Goal: Task Accomplishment & Management: Use online tool/utility

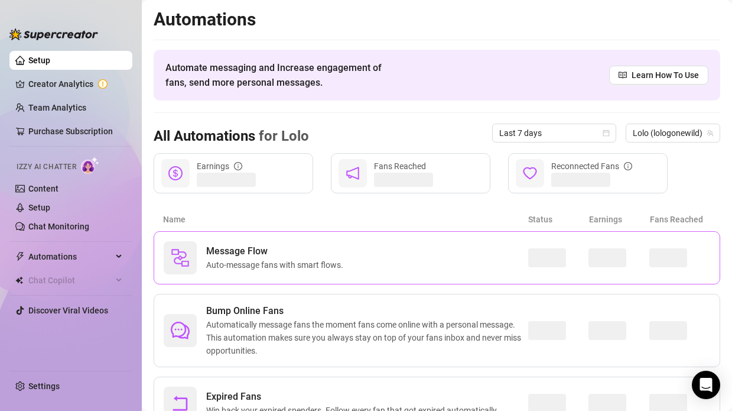
scroll to position [54, 0]
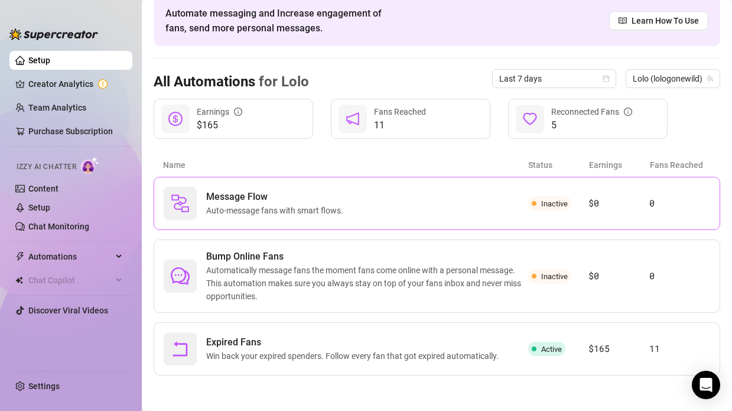
click at [373, 209] on div "Message Flow Auto-message fans with smart flows." at bounding box center [346, 203] width 365 height 33
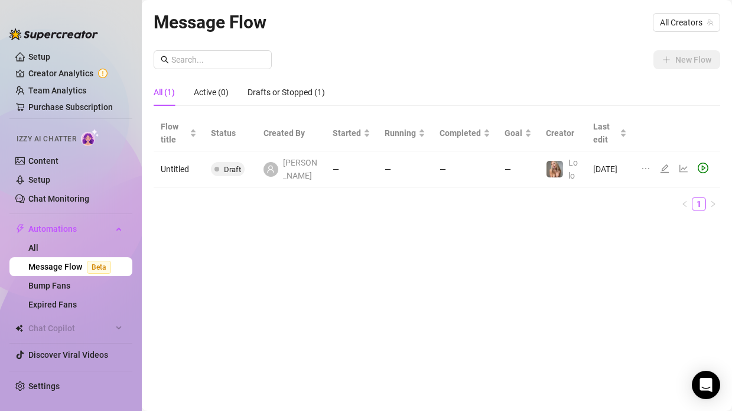
click at [382, 169] on td "—" at bounding box center [405, 169] width 55 height 36
click at [700, 167] on icon "play-circle" at bounding box center [703, 168] width 11 height 11
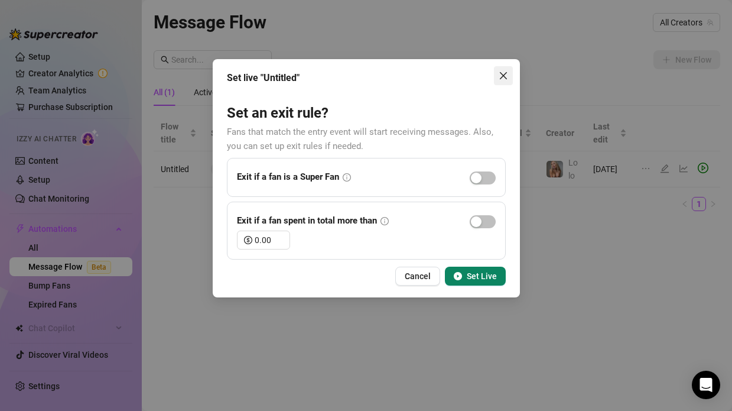
click at [502, 72] on icon "close" at bounding box center [503, 75] width 9 height 9
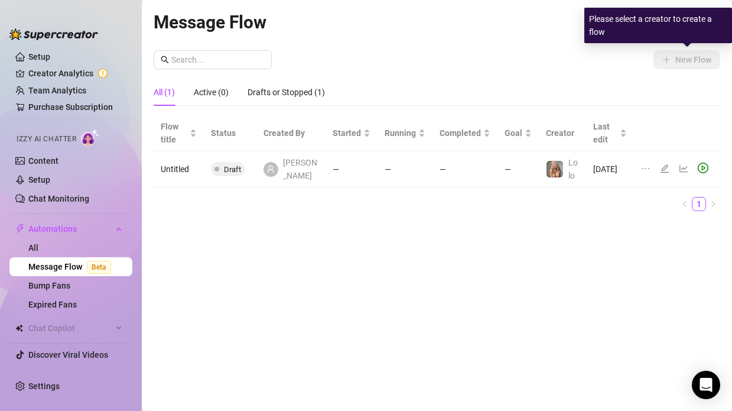
click at [549, 61] on div "New Flow" at bounding box center [437, 59] width 567 height 19
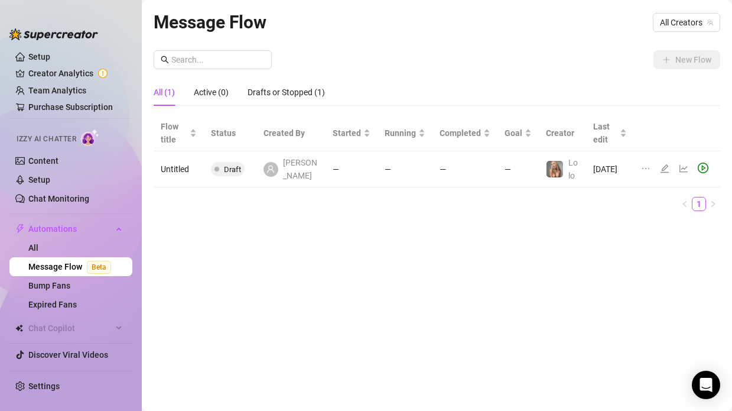
drag, startPoint x: 395, startPoint y: 264, endPoint x: 387, endPoint y: 264, distance: 7.7
click at [387, 264] on div "Message Flow All Creators New Flow All (1) Active (0) Drafts or Stopped (1) Flo…" at bounding box center [437, 191] width 567 height 367
click at [386, 264] on div "Message Flow All Creators New Flow All (1) Active (0) Drafts or Stopped (1) Flo…" at bounding box center [437, 191] width 567 height 367
click at [385, 264] on div "Message Flow All Creators New Flow All (1) Active (0) Drafts or Stopped (1) Flo…" at bounding box center [437, 191] width 567 height 367
click at [46, 283] on link "Bump Fans" at bounding box center [49, 285] width 42 height 9
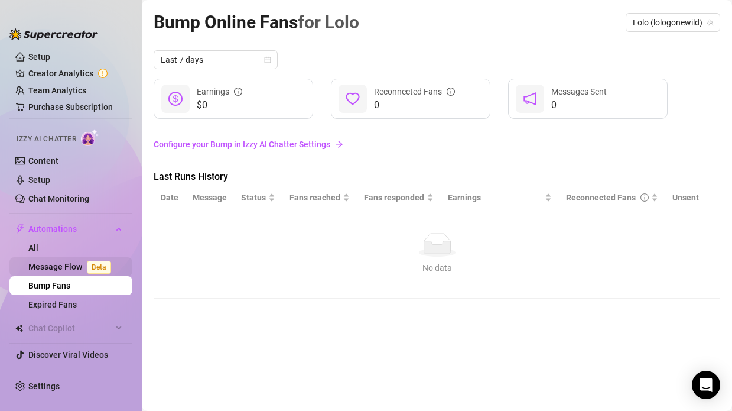
click at [47, 262] on link "Message Flow Beta" at bounding box center [71, 266] width 87 height 9
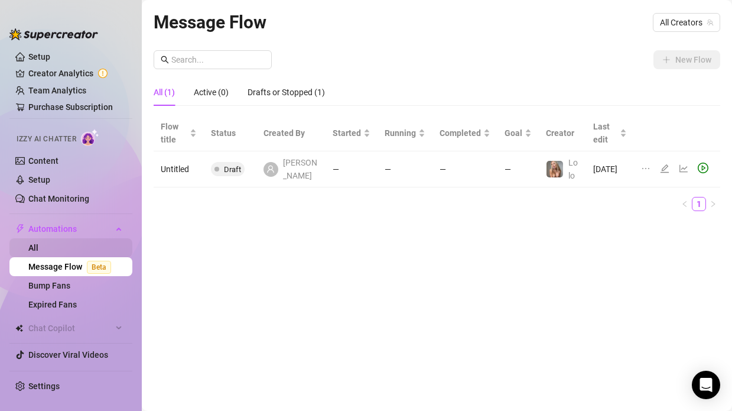
click at [38, 250] on link "All" at bounding box center [33, 247] width 10 height 9
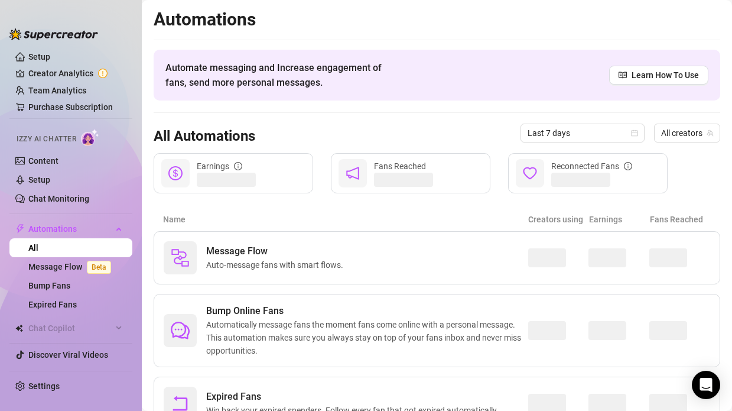
click at [402, 36] on div "Automations Automate messaging and Increase engagement of fans, send more perso…" at bounding box center [437, 218] width 567 height 421
click at [403, 36] on div "Automations Automate messaging and Increase engagement of fans, send more perso…" at bounding box center [437, 218] width 567 height 421
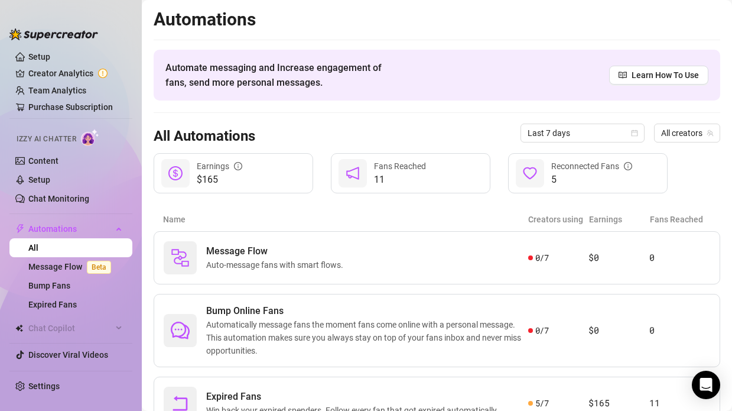
click at [403, 35] on div "Automations Automate messaging and Increase engagement of fans, send more perso…" at bounding box center [437, 218] width 567 height 421
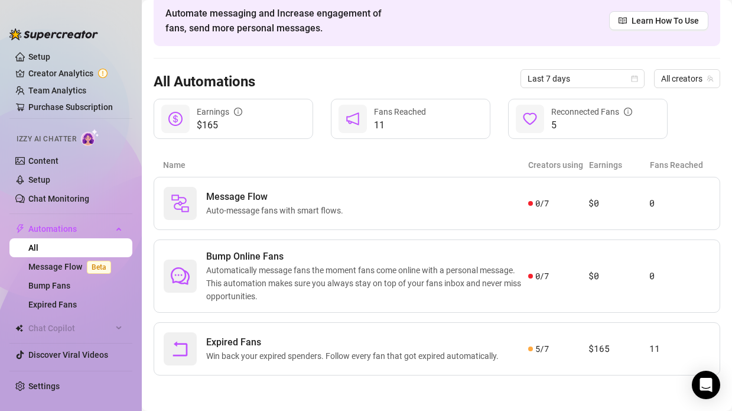
scroll to position [53, 0]
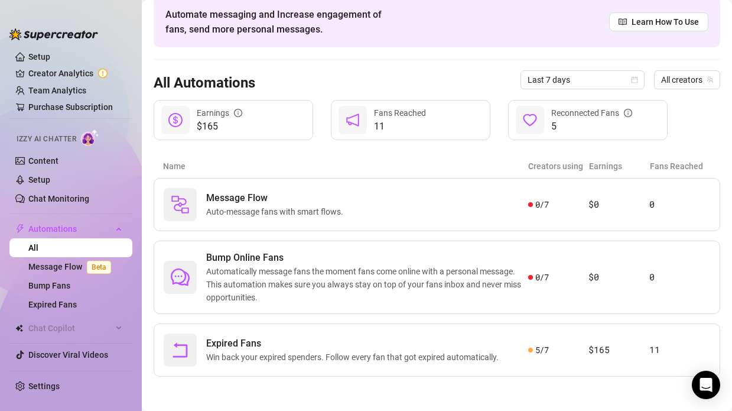
click at [414, 147] on div "Automations Automate messaging and Increase engagement of fans, send more perso…" at bounding box center [437, 165] width 567 height 421
click at [413, 147] on div "Automations Automate messaging and Increase engagement of fans, send more perso…" at bounding box center [437, 165] width 567 height 421
click at [423, 147] on div "Automations Automate messaging and Increase engagement of fans, send more perso…" at bounding box center [437, 165] width 567 height 421
click at [427, 150] on div "Automations Automate messaging and Increase engagement of fans, send more perso…" at bounding box center [437, 165] width 567 height 421
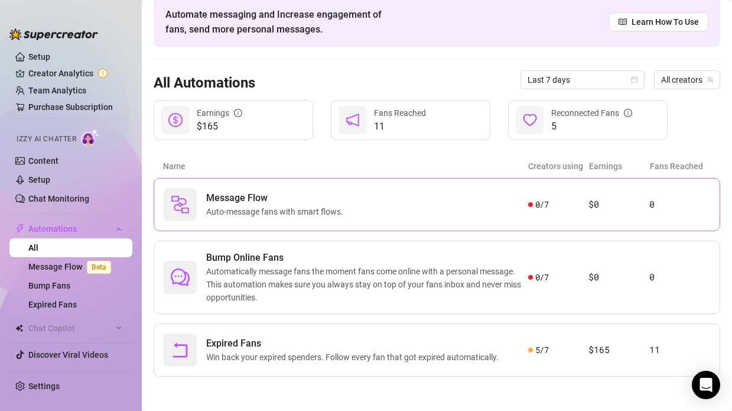
click at [381, 190] on div "Message Flow Auto-message fans with smart flows." at bounding box center [346, 204] width 365 height 33
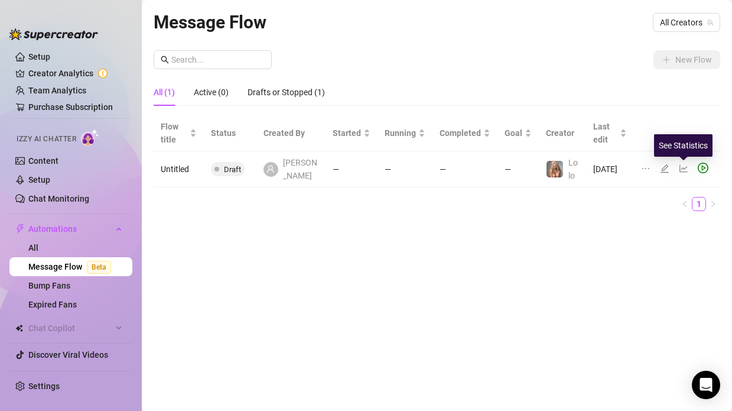
click at [684, 170] on icon "line-chart" at bounding box center [683, 168] width 9 height 9
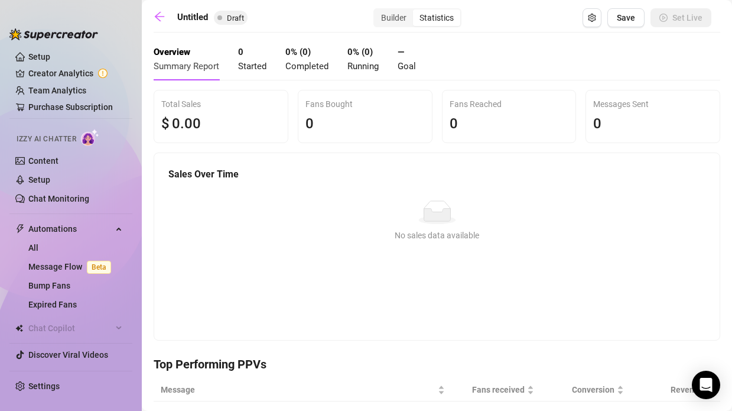
click at [156, 7] on main "Untitled Draft Builder Statistics Save Set Live Overview Summary Report 0 Start…" at bounding box center [437, 331] width 591 height 663
click at [158, 12] on icon "arrow-left" at bounding box center [160, 17] width 12 height 12
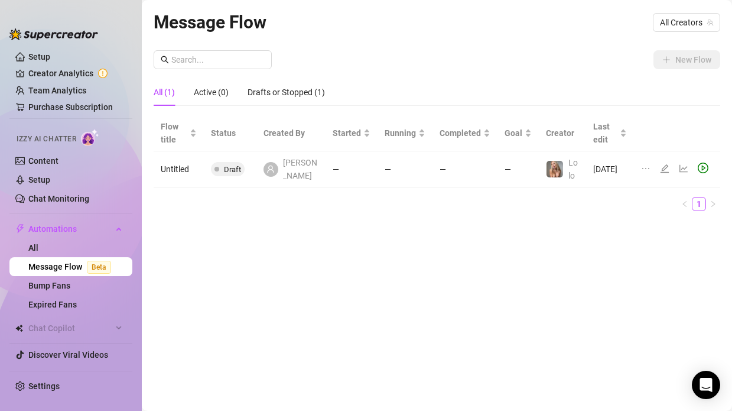
click at [671, 164] on div at bounding box center [667, 169] width 14 height 13
click at [666, 165] on icon "edit" at bounding box center [665, 168] width 8 height 8
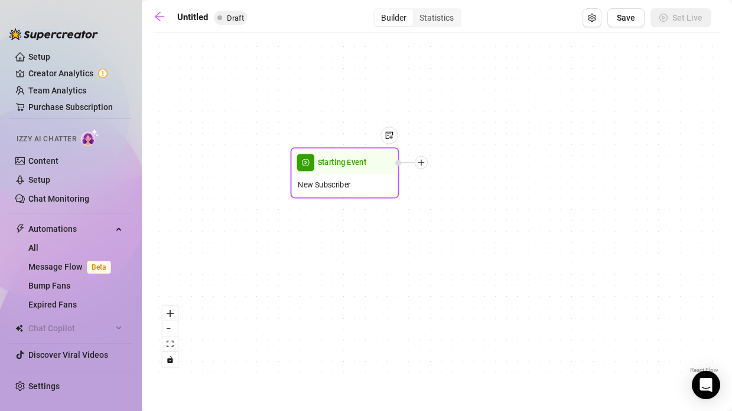
drag, startPoint x: 430, startPoint y: 232, endPoint x: 332, endPoint y: 192, distance: 105.3
click at [332, 192] on div "New Subscriber" at bounding box center [345, 184] width 102 height 21
click at [324, 181] on span "New Subscriber" at bounding box center [324, 185] width 53 height 12
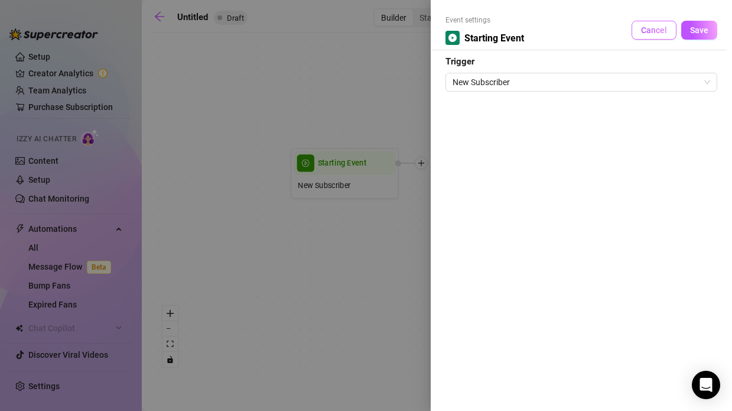
click at [645, 25] on span "Cancel" at bounding box center [654, 29] width 26 height 9
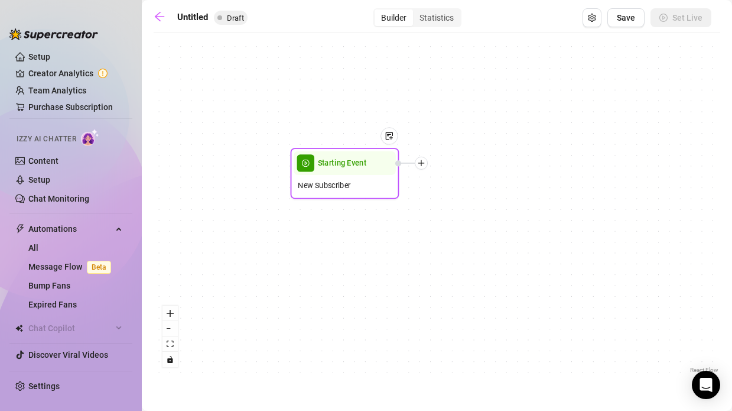
click at [423, 165] on icon "plus" at bounding box center [422, 163] width 8 height 8
click at [463, 184] on div "Condition" at bounding box center [475, 182] width 79 height 18
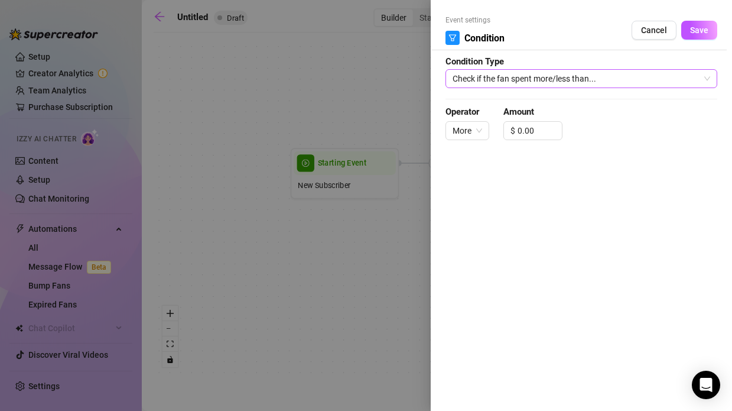
click at [547, 77] on span "Check if the fan spent more/less than..." at bounding box center [582, 79] width 258 height 18
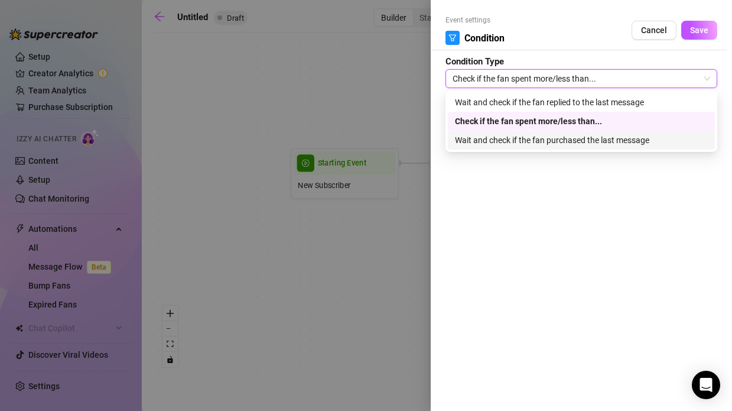
click at [414, 230] on div at bounding box center [366, 205] width 732 height 411
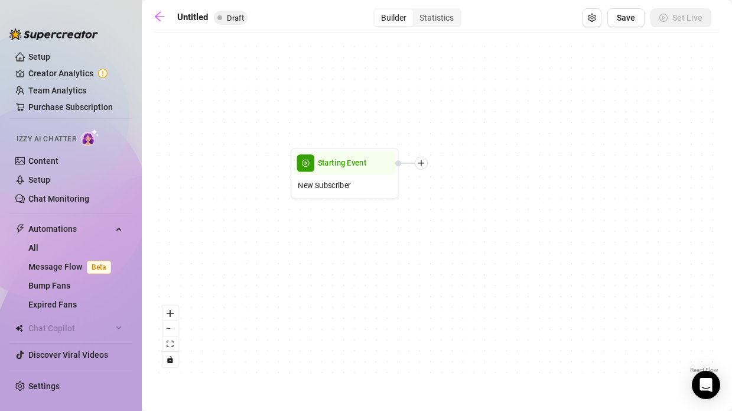
click at [418, 173] on div "Starting Event New Subscriber" at bounding box center [437, 207] width 567 height 338
click at [419, 166] on icon "plus" at bounding box center [422, 163] width 8 height 8
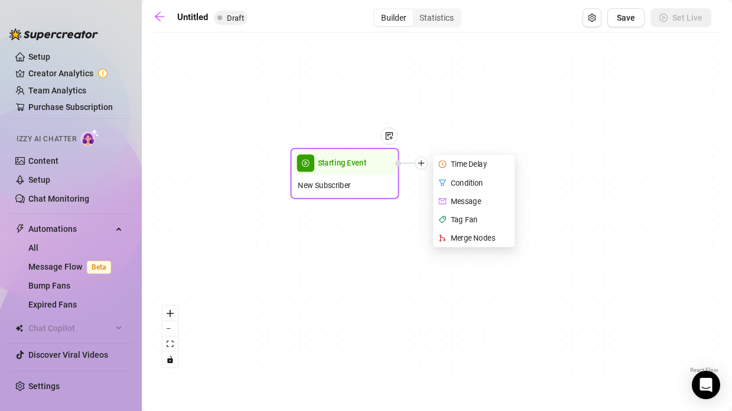
click at [461, 202] on div "Message" at bounding box center [475, 201] width 79 height 18
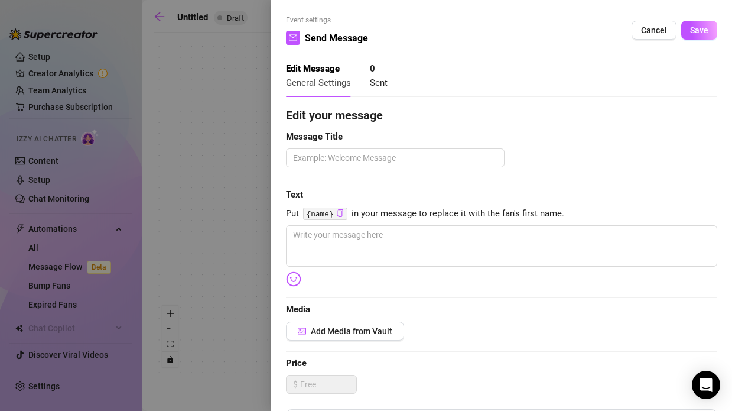
click at [397, 197] on span "Text" at bounding box center [501, 195] width 431 height 14
click at [396, 202] on div "Edit your message Message Title Text Put {name} in your message to replace it w…" at bounding box center [501, 364] width 431 height 517
drag, startPoint x: 417, startPoint y: 181, endPoint x: 414, endPoint y: 194, distance: 12.8
click at [410, 194] on div "Edit your message Message Title Text Put {name} in your message to replace it w…" at bounding box center [501, 364] width 431 height 517
click at [414, 194] on span "Text" at bounding box center [501, 195] width 431 height 14
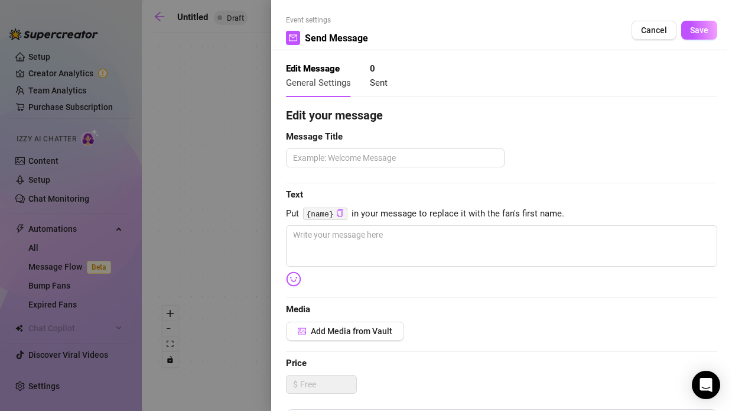
click at [414, 194] on span "Text" at bounding box center [501, 195] width 431 height 14
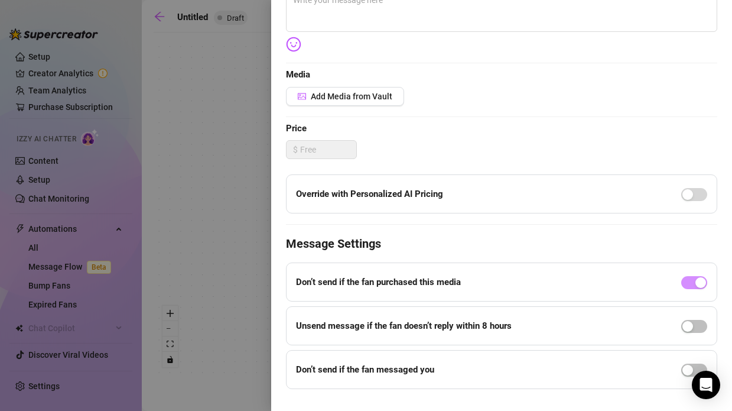
scroll to position [221, 0]
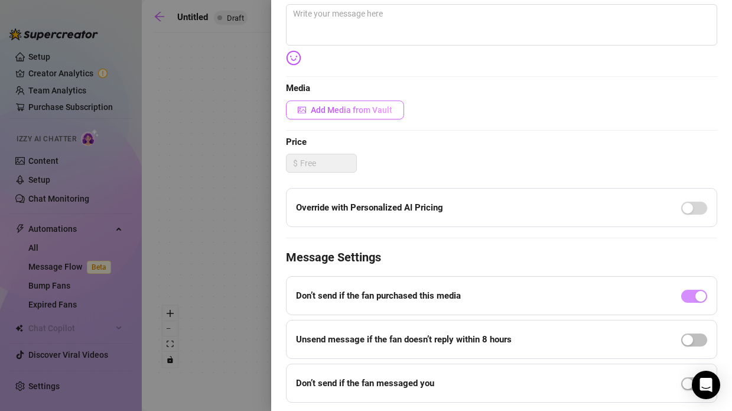
click at [359, 100] on button "Add Media from Vault" at bounding box center [345, 109] width 118 height 19
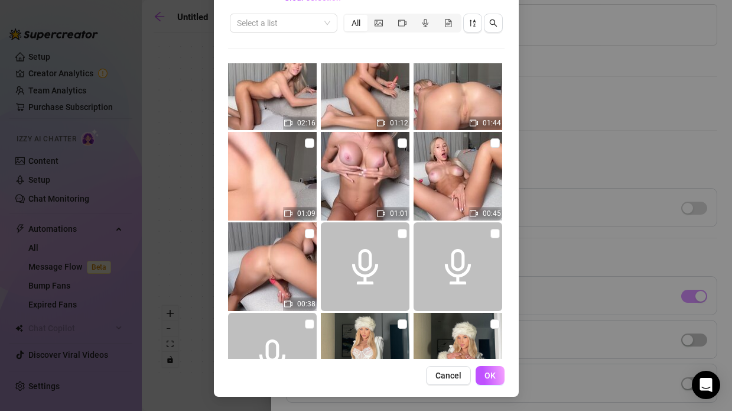
scroll to position [203, 0]
click at [451, 87] on img at bounding box center [458, 85] width 89 height 89
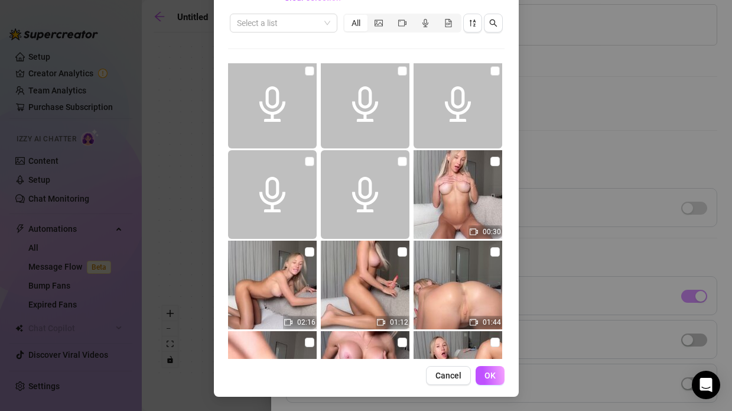
scroll to position [1, 0]
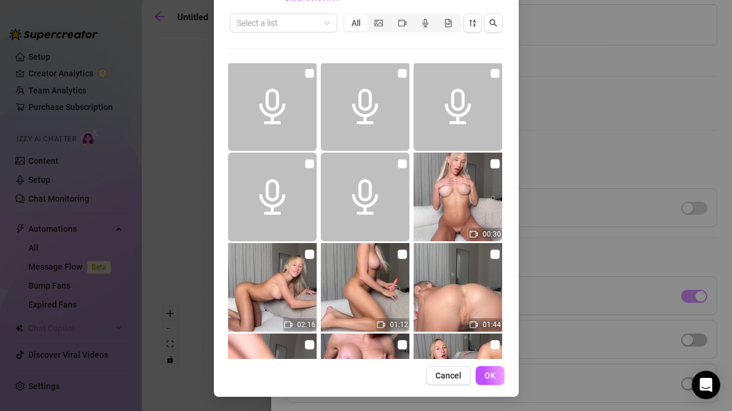
click at [564, 151] on div "All media Clear selection Select a list All 00:30 02:16 01:12 01:44 01:09 01:01…" at bounding box center [366, 205] width 732 height 411
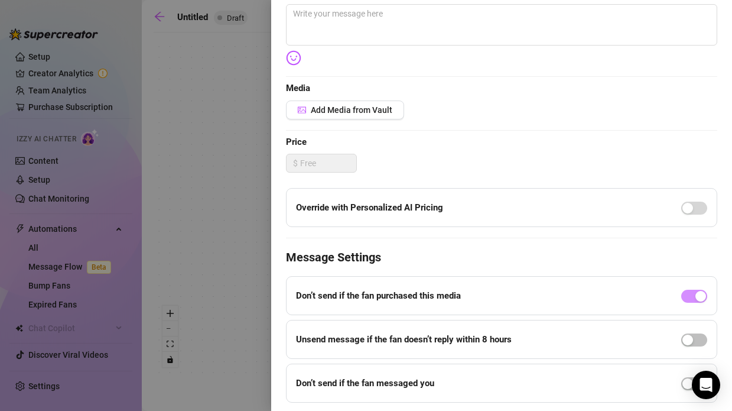
click at [520, 161] on div "$" at bounding box center [501, 163] width 431 height 19
drag, startPoint x: 520, startPoint y: 161, endPoint x: 510, endPoint y: 171, distance: 13.8
click at [510, 171] on div "$" at bounding box center [501, 163] width 431 height 19
click at [511, 168] on div "$" at bounding box center [501, 163] width 431 height 19
click at [482, 146] on span "Price" at bounding box center [501, 142] width 431 height 14
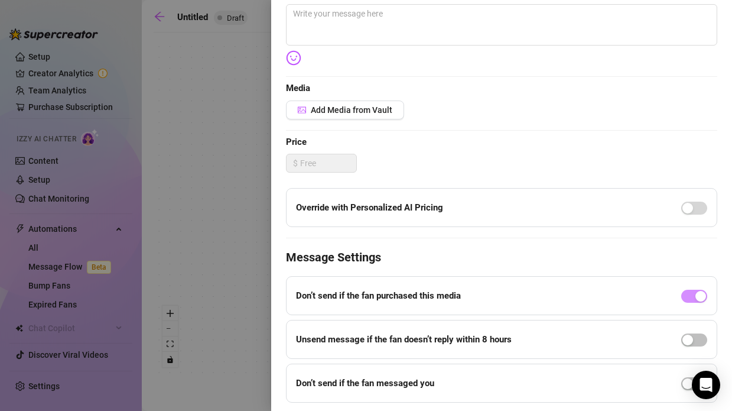
click at [482, 146] on span "Price" at bounding box center [501, 142] width 431 height 14
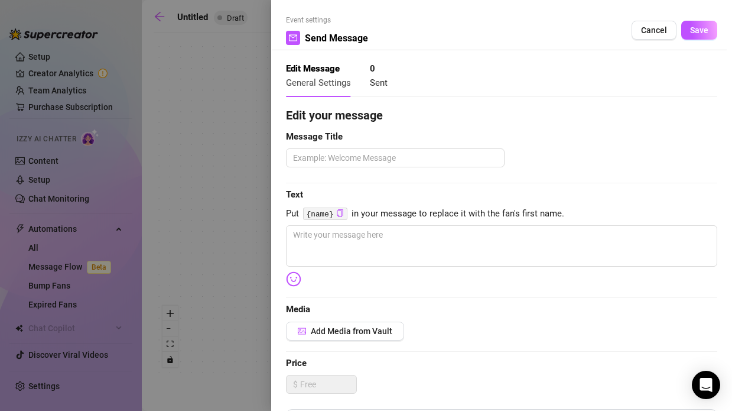
scroll to position [257, 0]
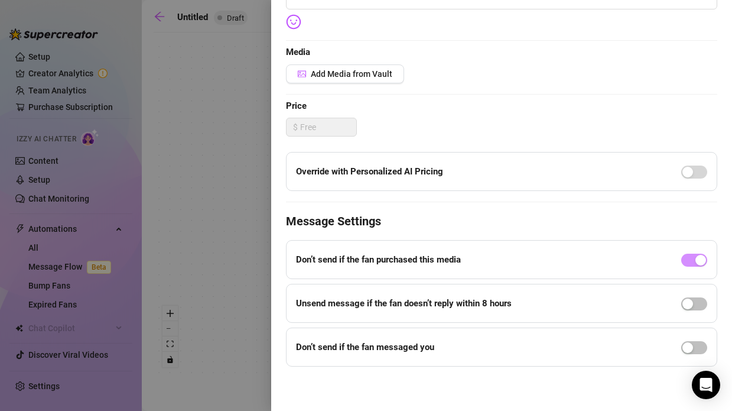
click at [479, 112] on span "Price" at bounding box center [501, 106] width 431 height 14
click at [488, 113] on div "Edit your message Message Title Text Put {name} in your message to replace it w…" at bounding box center [501, 107] width 431 height 517
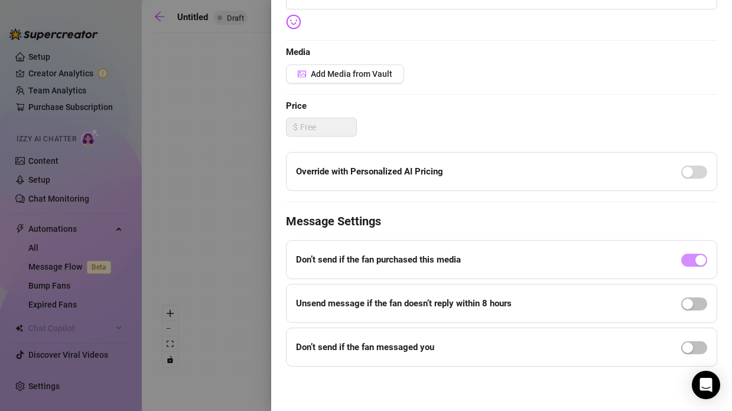
click at [488, 113] on div "Edit your message Message Title Text Put {name} in your message to replace it w…" at bounding box center [501, 107] width 431 height 517
click at [485, 115] on div "Edit your message Message Title Text Put {name} in your message to replace it w…" at bounding box center [501, 107] width 431 height 517
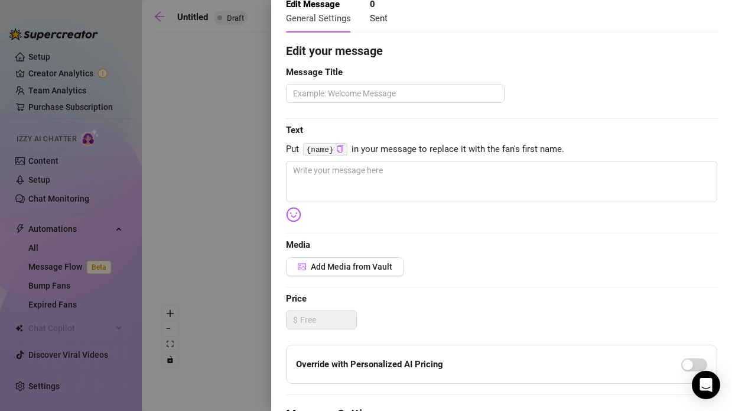
scroll to position [0, 0]
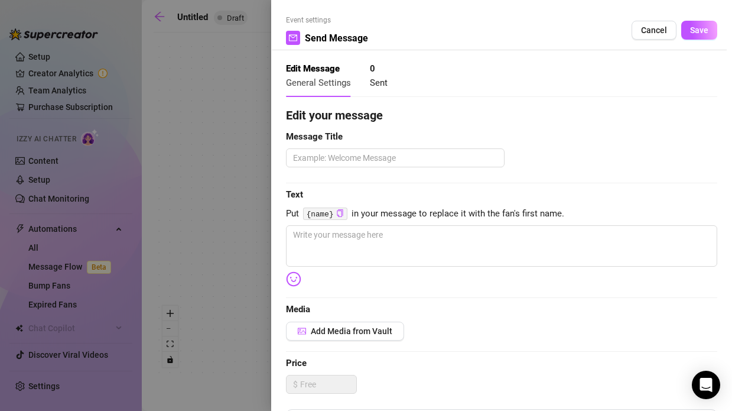
click at [484, 303] on span "Media" at bounding box center [501, 310] width 431 height 14
click at [255, 102] on div at bounding box center [366, 205] width 732 height 411
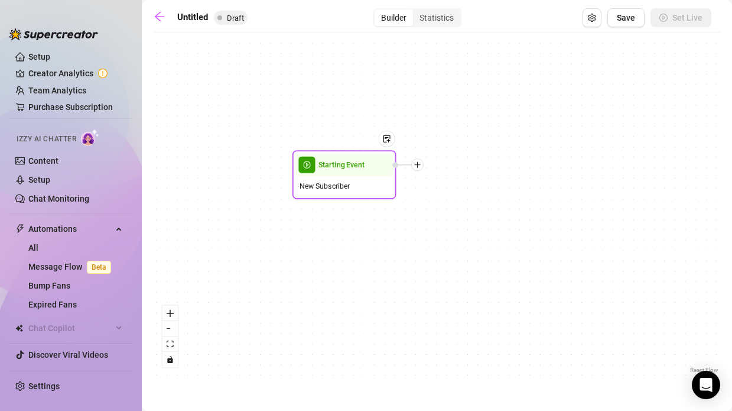
click at [417, 163] on icon "plus" at bounding box center [417, 165] width 1 height 6
click at [465, 237] on div "Merge Nodes" at bounding box center [469, 237] width 76 height 18
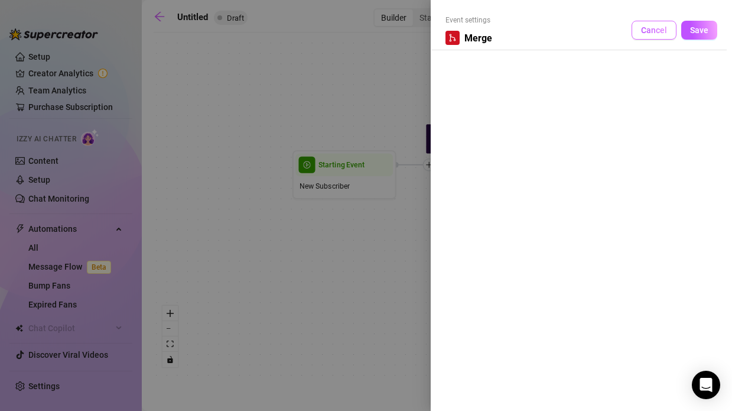
click at [650, 27] on span "Cancel" at bounding box center [654, 29] width 26 height 9
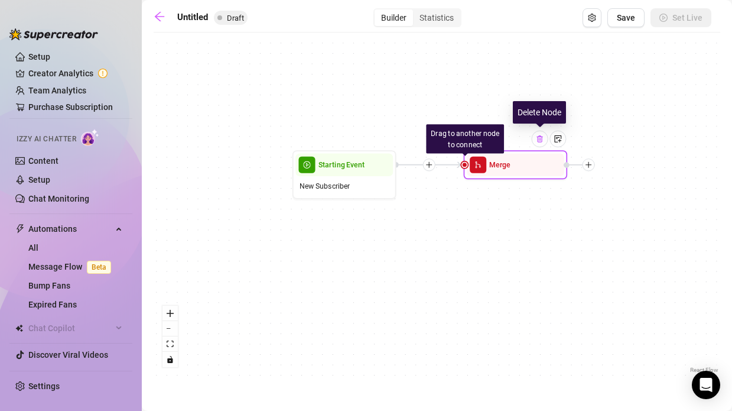
click at [543, 135] on img at bounding box center [540, 139] width 8 height 8
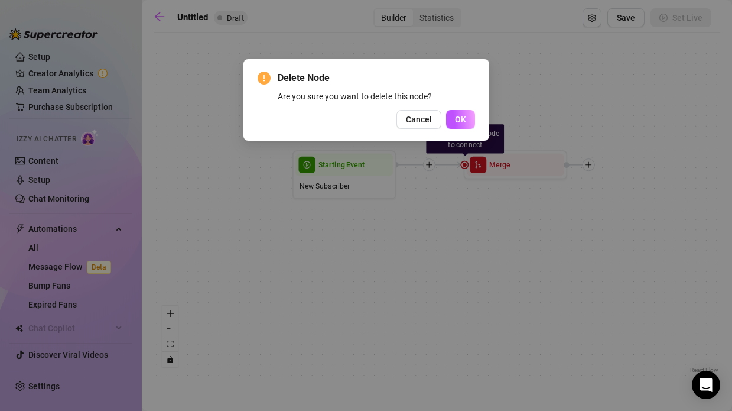
click at [468, 106] on div "Delete Node Are you sure you want to delete this node? Cancel OK" at bounding box center [367, 100] width 218 height 58
click at [466, 110] on button "OK" at bounding box center [460, 119] width 29 height 19
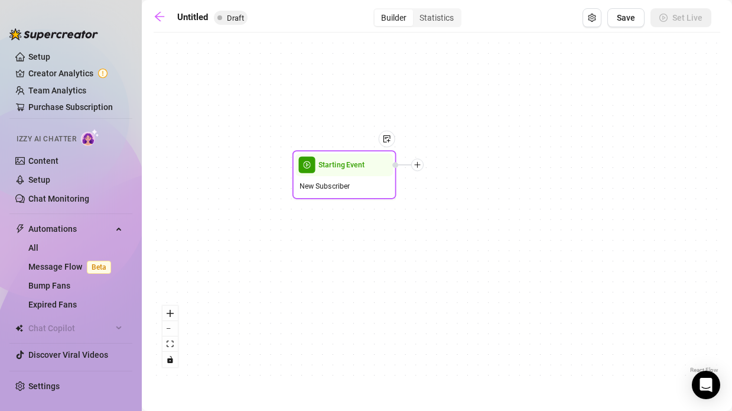
click at [416, 170] on div at bounding box center [417, 164] width 12 height 12
click at [463, 200] on div "Message" at bounding box center [469, 201] width 76 height 18
type textarea "Write your message here"
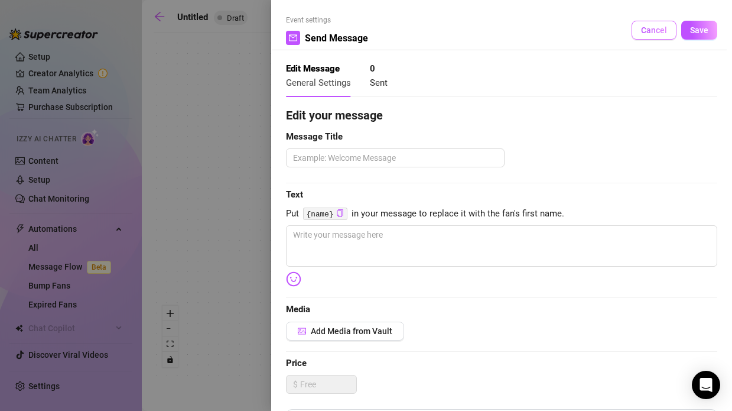
click at [648, 26] on span "Cancel" at bounding box center [654, 29] width 26 height 9
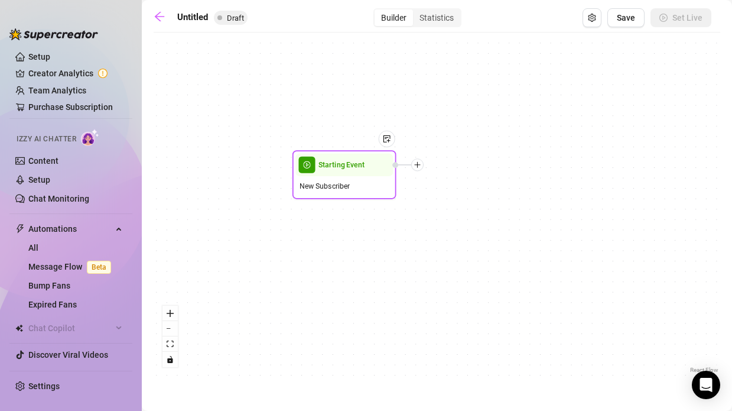
click at [409, 169] on div at bounding box center [407, 164] width 31 height 12
click at [419, 166] on icon "plus" at bounding box center [417, 164] width 7 height 7
click at [455, 218] on div "Tag Fan" at bounding box center [469, 219] width 76 height 18
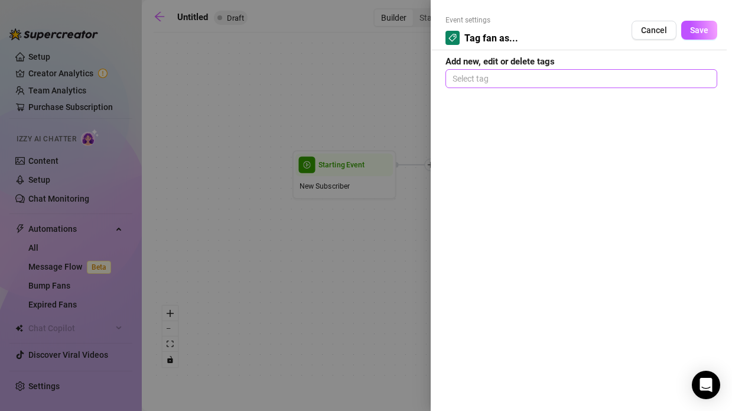
click at [629, 72] on div at bounding box center [581, 78] width 267 height 17
click at [654, 25] on span "Cancel" at bounding box center [654, 29] width 26 height 9
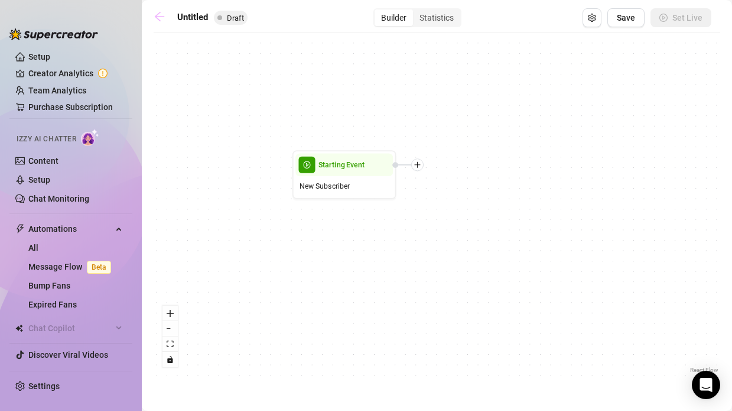
click at [160, 17] on icon "arrow-left" at bounding box center [160, 17] width 12 height 12
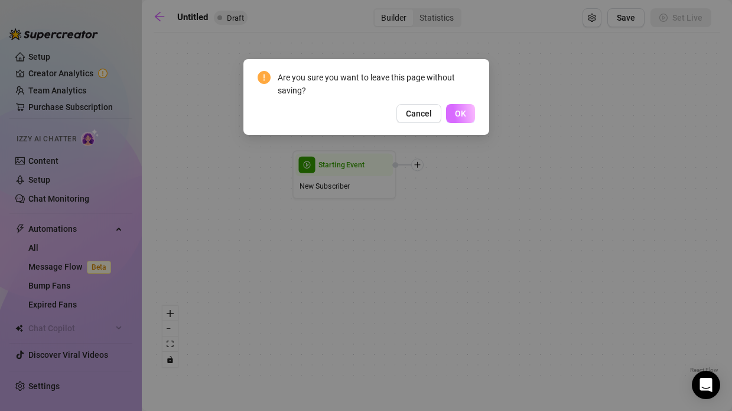
click at [470, 117] on button "OK" at bounding box center [460, 113] width 29 height 19
